Goal: Information Seeking & Learning: Learn about a topic

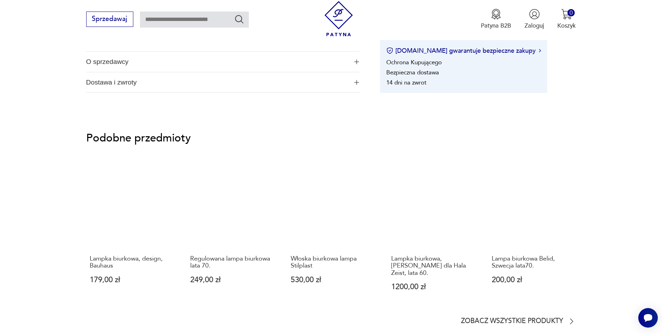
scroll to position [93, 0]
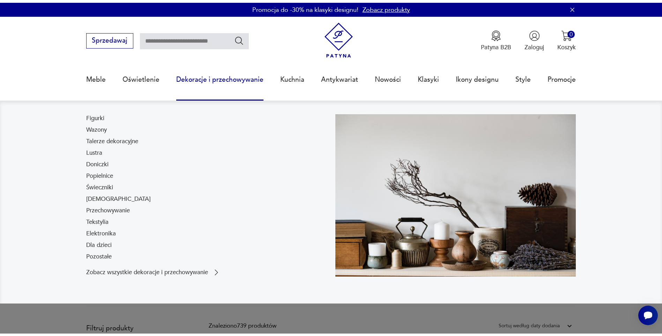
scroll to position [186, 0]
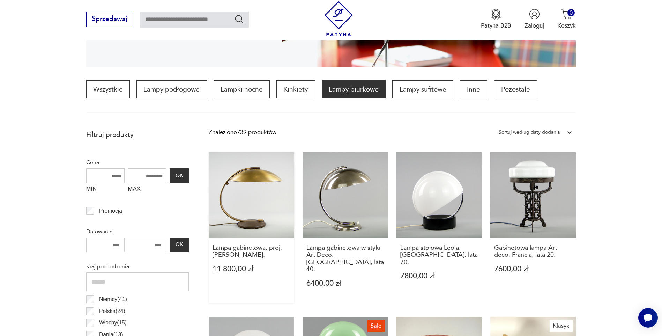
click at [254, 186] on link "Lampa gabinetowa, proj. [PERSON_NAME]. 11 800,00 zł" at bounding box center [252, 227] width 86 height 151
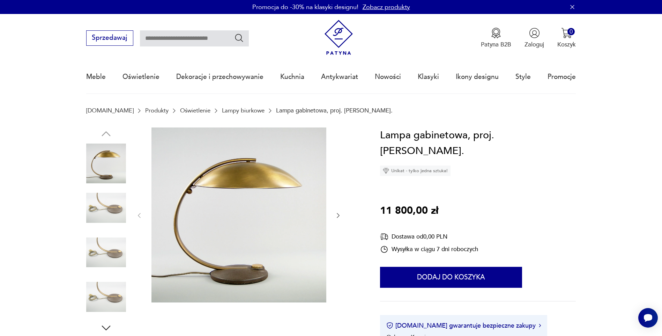
click at [237, 182] on img at bounding box center [239, 214] width 175 height 175
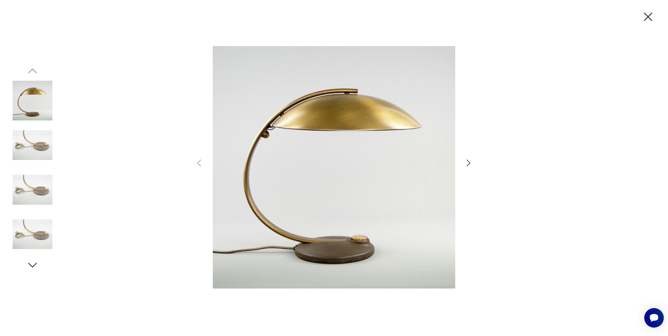
click at [38, 233] on img at bounding box center [33, 234] width 40 height 40
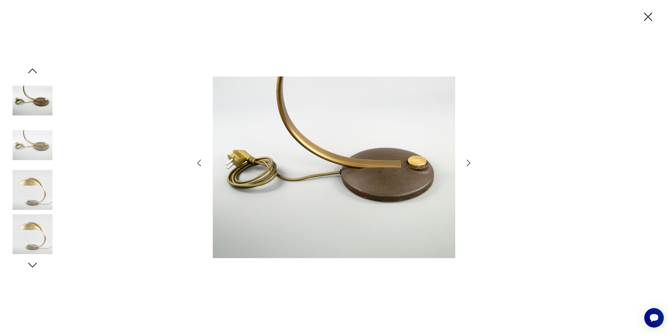
click at [39, 204] on img at bounding box center [33, 190] width 40 height 40
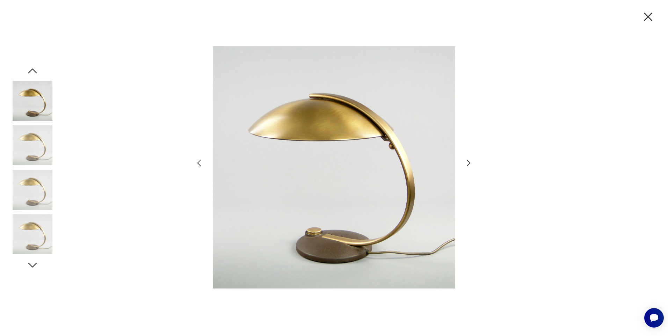
click at [28, 241] on img at bounding box center [33, 234] width 40 height 40
